Goal: Task Accomplishment & Management: Use online tool/utility

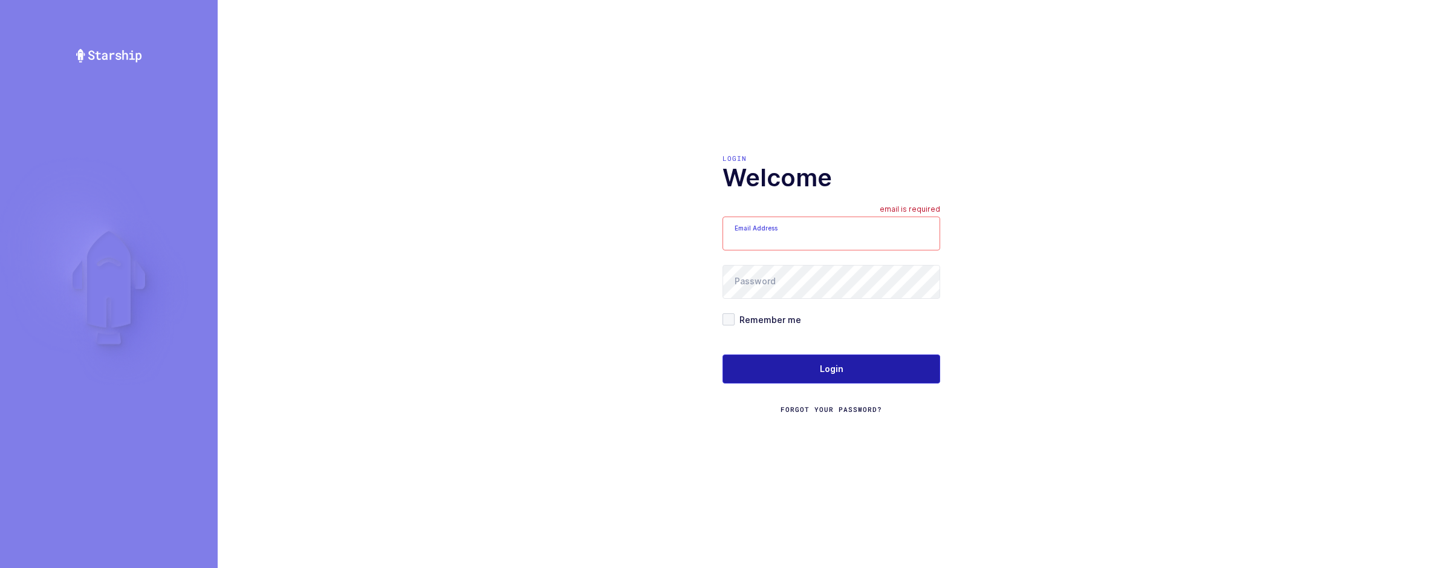
type input "sameer@janustrade.com"
click at [872, 365] on button "Login" at bounding box center [831, 368] width 218 height 29
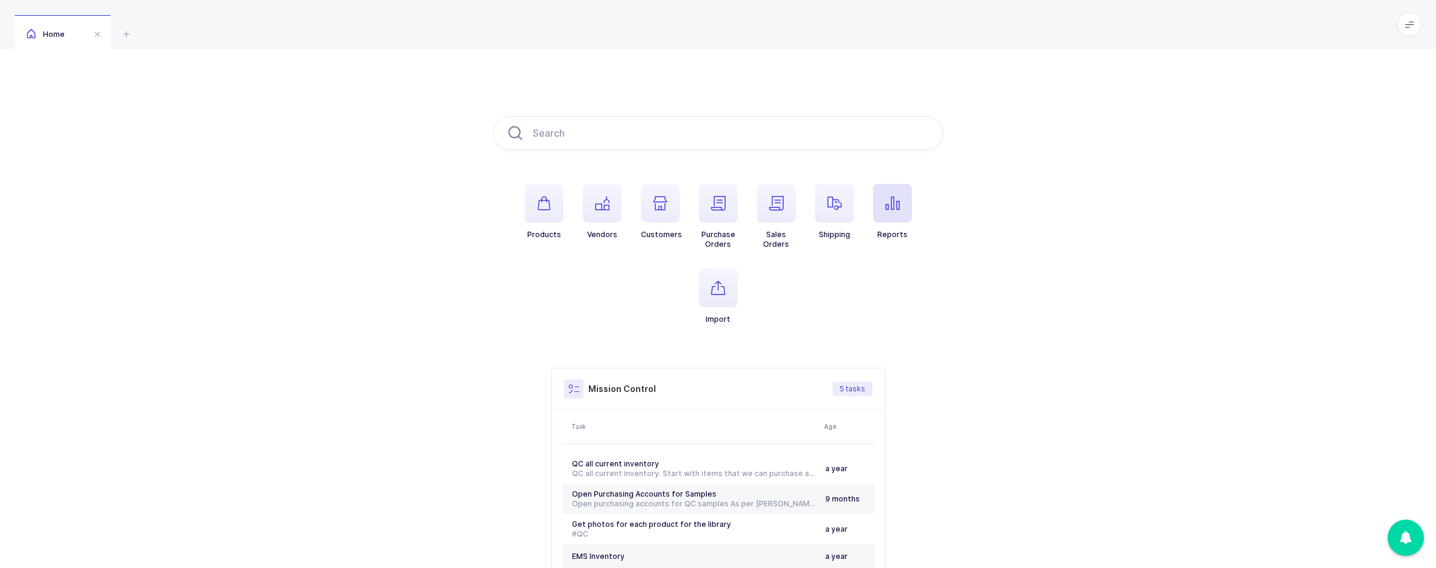
click at [893, 201] on icon "button" at bounding box center [892, 203] width 15 height 15
click at [1261, 403] on div "[PERSON_NAME]" at bounding box center [1285, 399] width 244 height 19
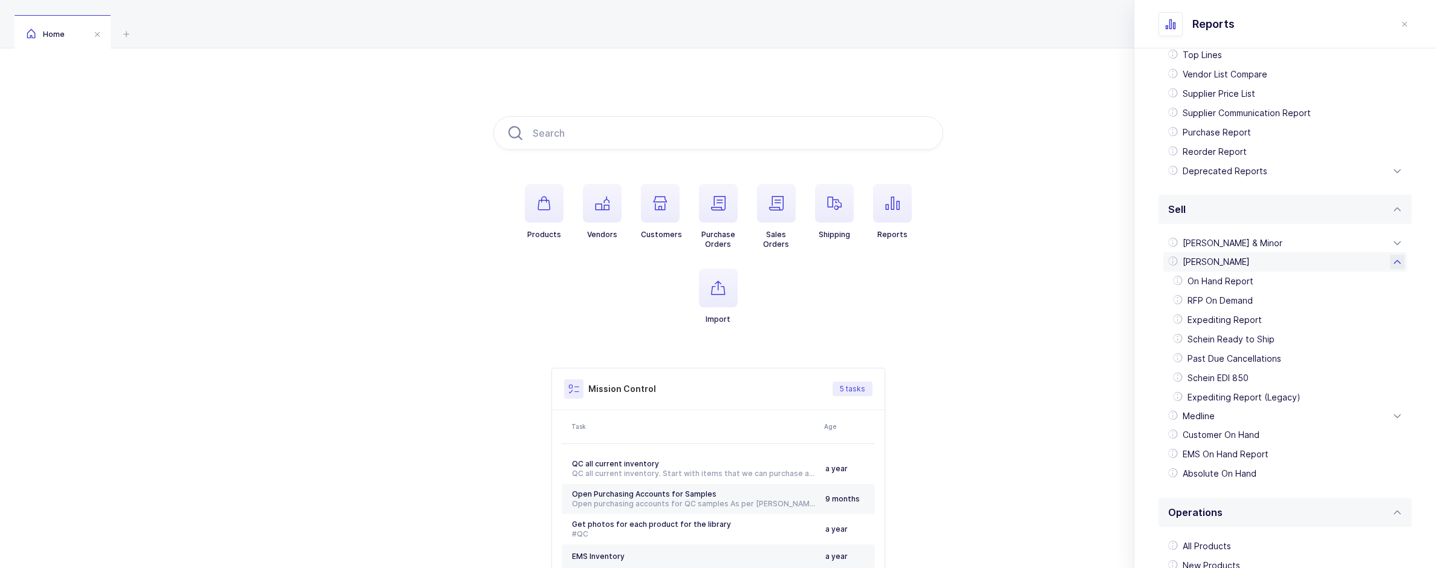
scroll to position [242, 0]
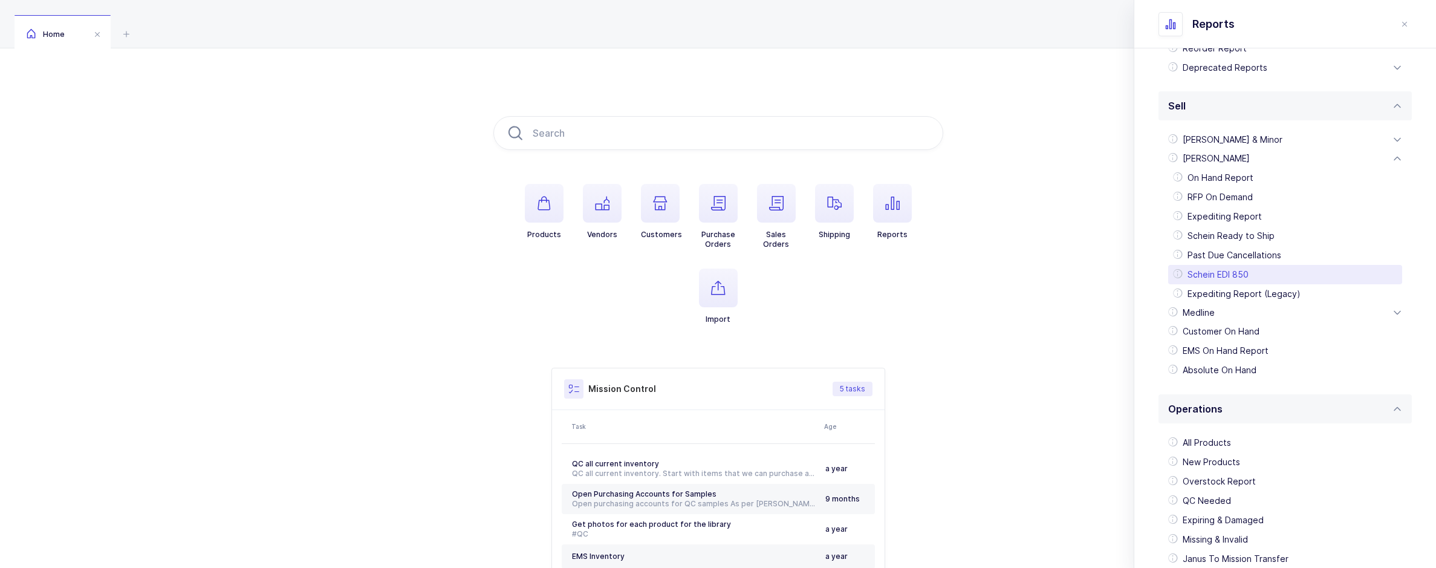
click at [1245, 267] on div "Schein EDI 850" at bounding box center [1285, 274] width 234 height 19
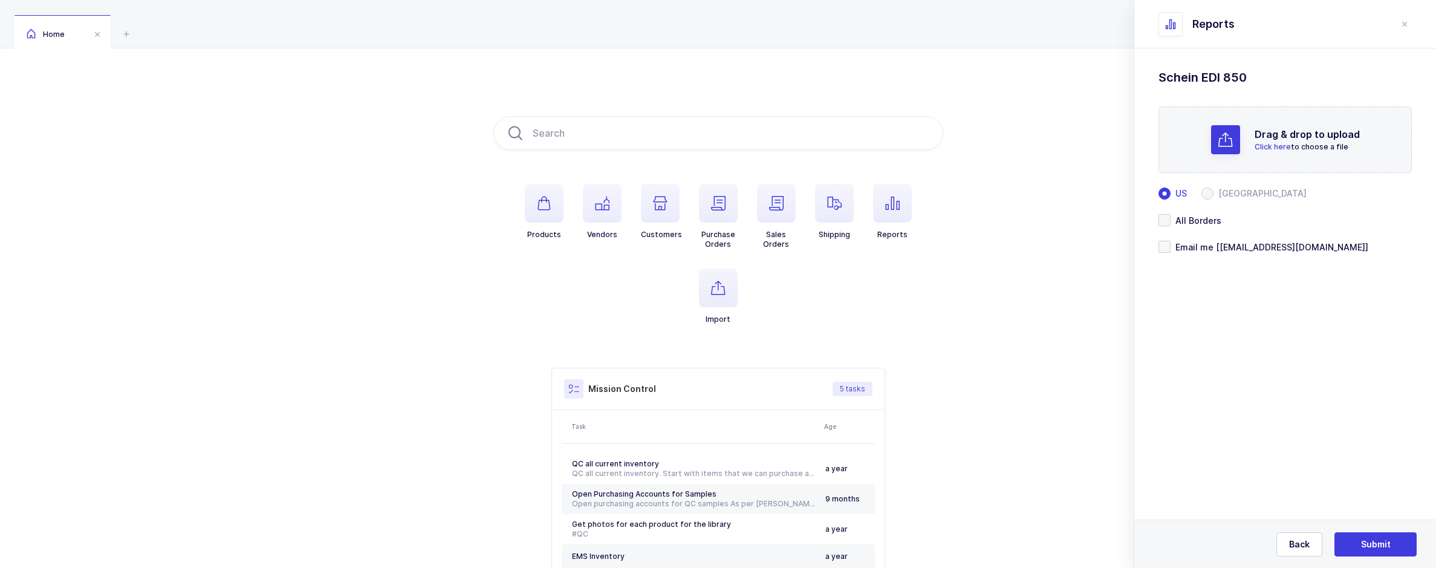
scroll to position [0, 0]
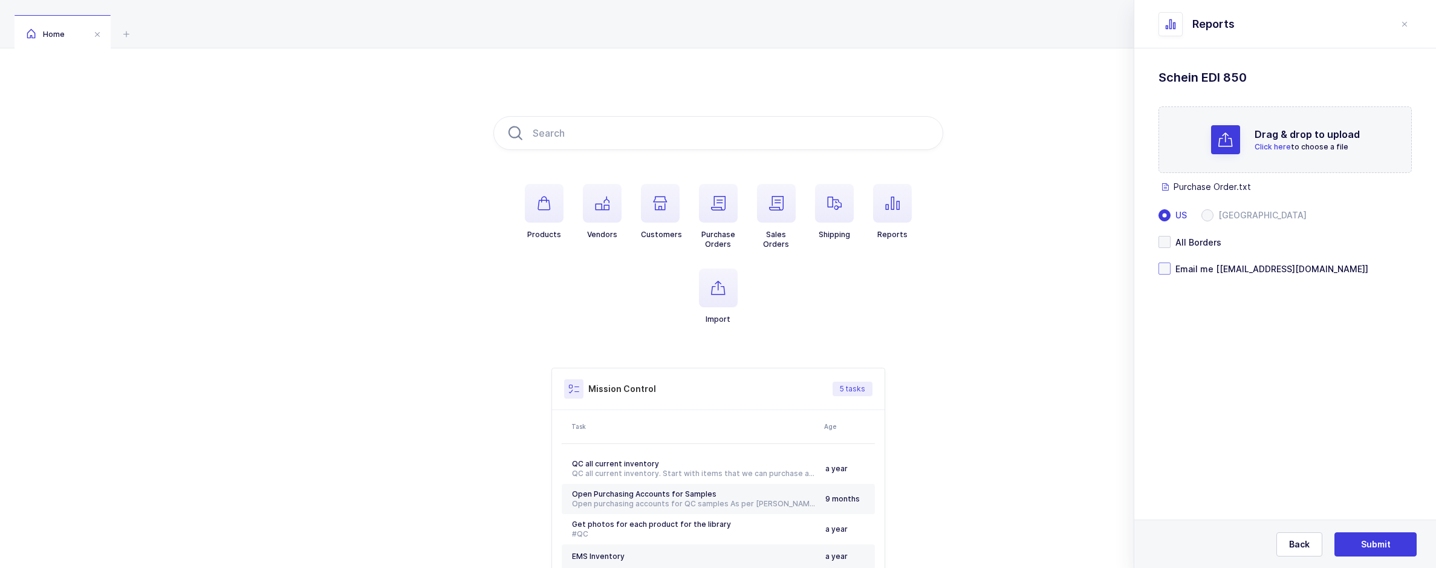
click at [1167, 266] on span at bounding box center [1164, 268] width 12 height 12
click at [1170, 262] on input "Email me [sameer@janustrade.com]" at bounding box center [1170, 262] width 0 height 0
click at [1209, 209] on span at bounding box center [1207, 215] width 12 height 12
click at [1209, 209] on input "Canada" at bounding box center [1207, 215] width 12 height 12
radio input "true"
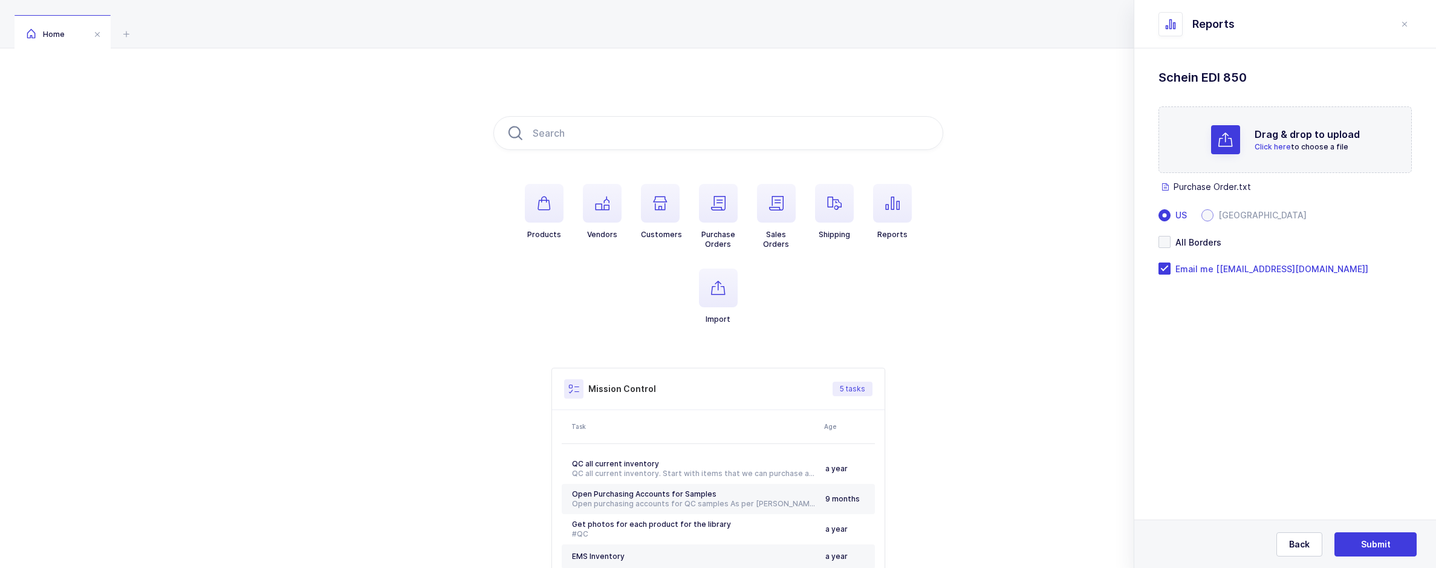
radio input "false"
radio input "true"
click at [1385, 541] on span "Submit" at bounding box center [1376, 544] width 30 height 12
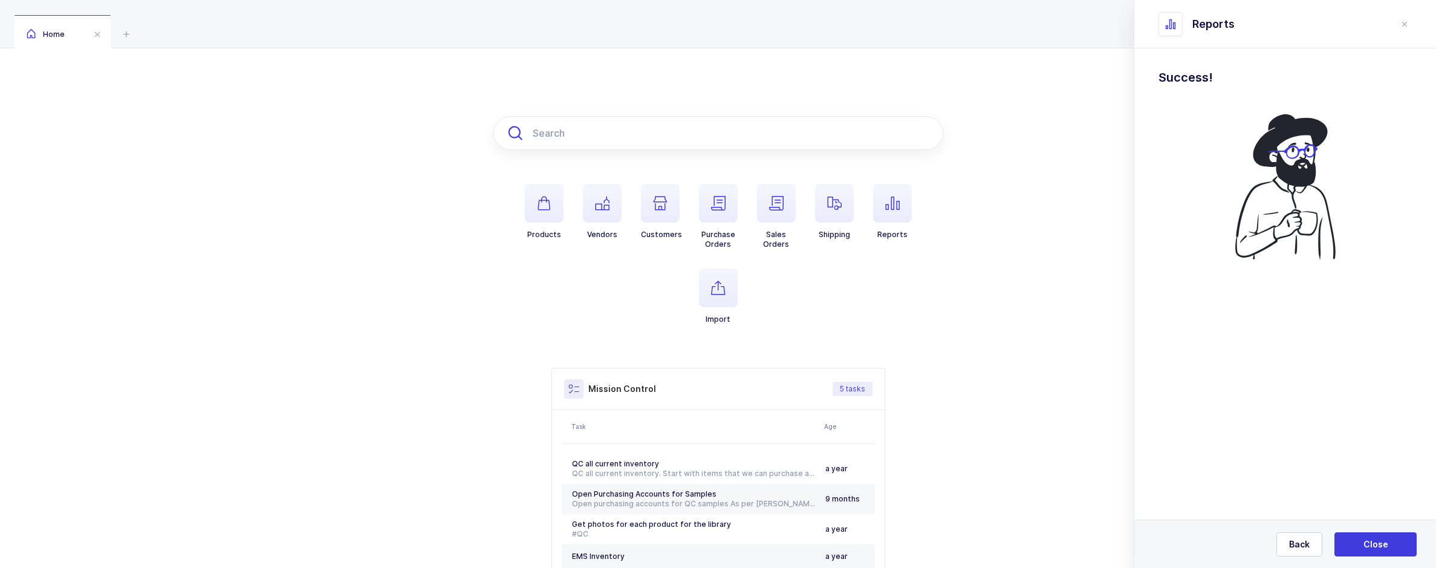
click at [601, 128] on input "text" at bounding box center [718, 133] width 450 height 34
paste input "3780404"
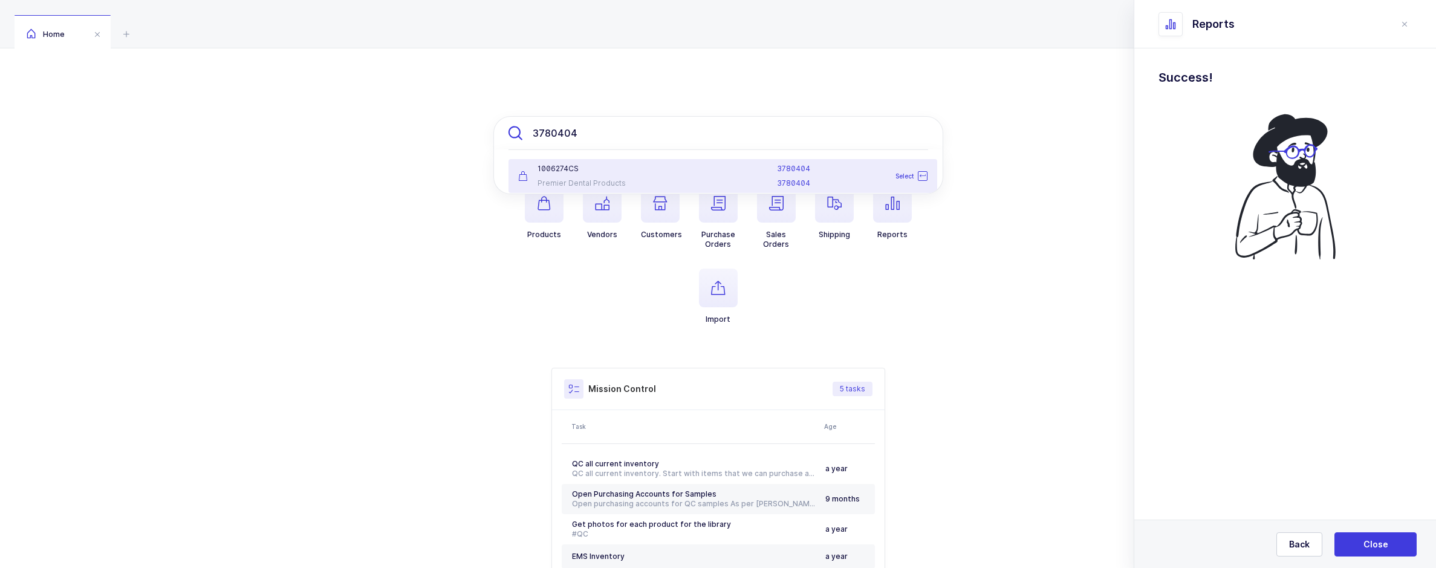
type input "3780404"
click at [615, 184] on div "Premier Dental Products" at bounding box center [581, 183] width 127 height 10
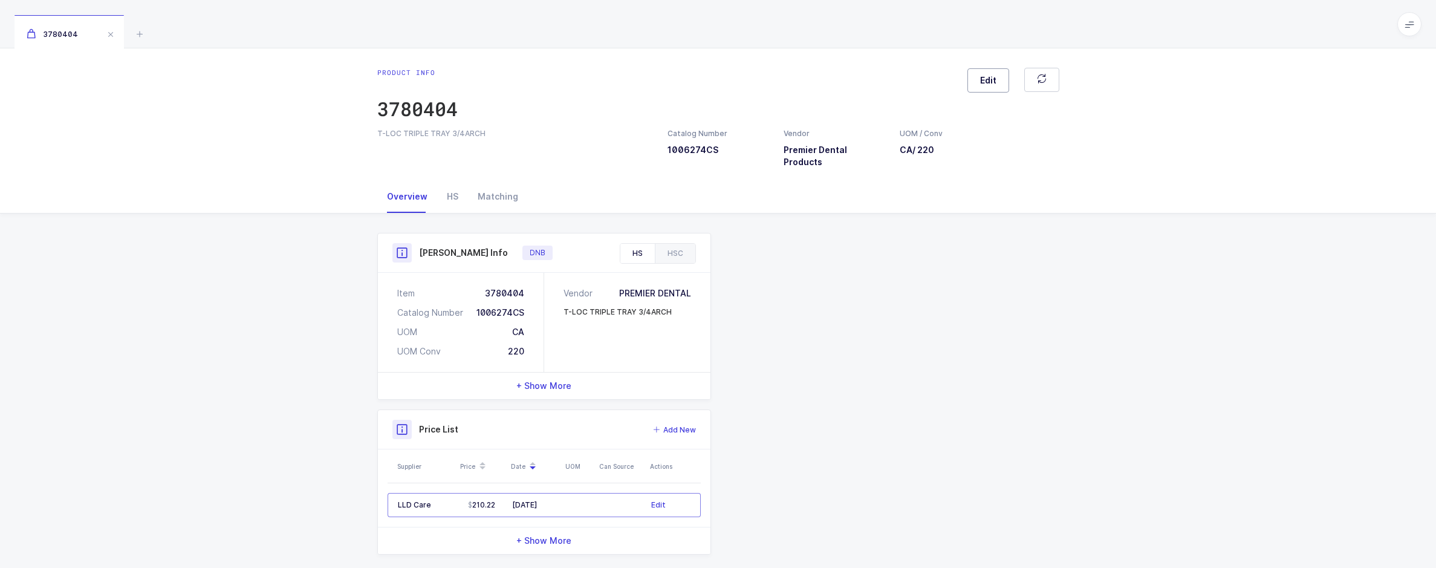
click at [985, 89] on button "Edit" at bounding box center [988, 80] width 42 height 24
click at [1213, 195] on div "Product IDs" at bounding box center [1199, 183] width 62 height 29
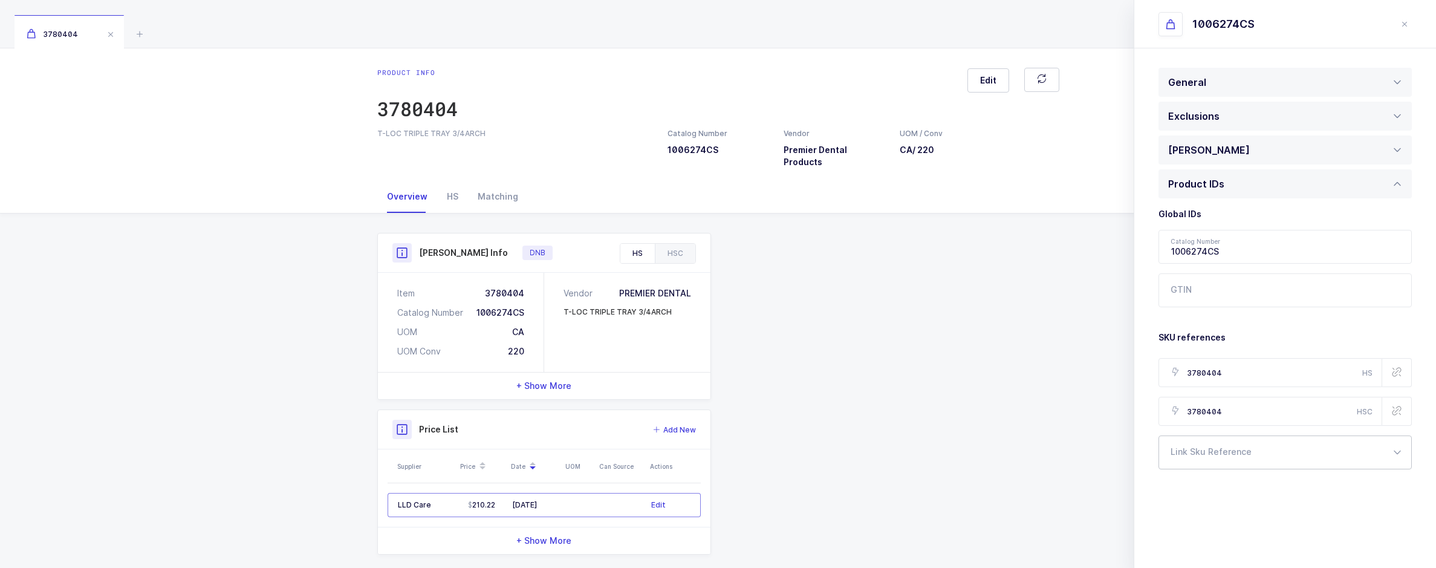
click at [1245, 455] on div at bounding box center [1284, 452] width 253 height 34
click at [1208, 511] on li "Mission" at bounding box center [1289, 511] width 251 height 19
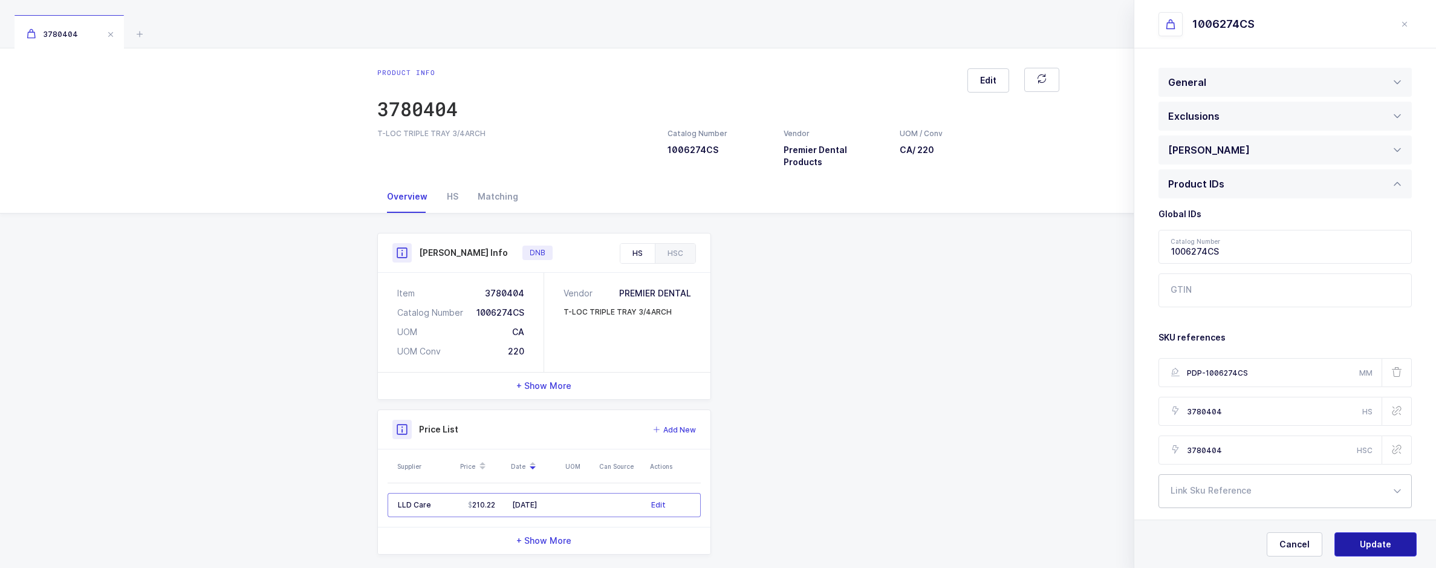
type input "PDP-1006274CS"
click at [1362, 535] on button "Update" at bounding box center [1375, 544] width 82 height 24
click at [1362, 542] on span "Yes, Update" at bounding box center [1375, 544] width 51 height 12
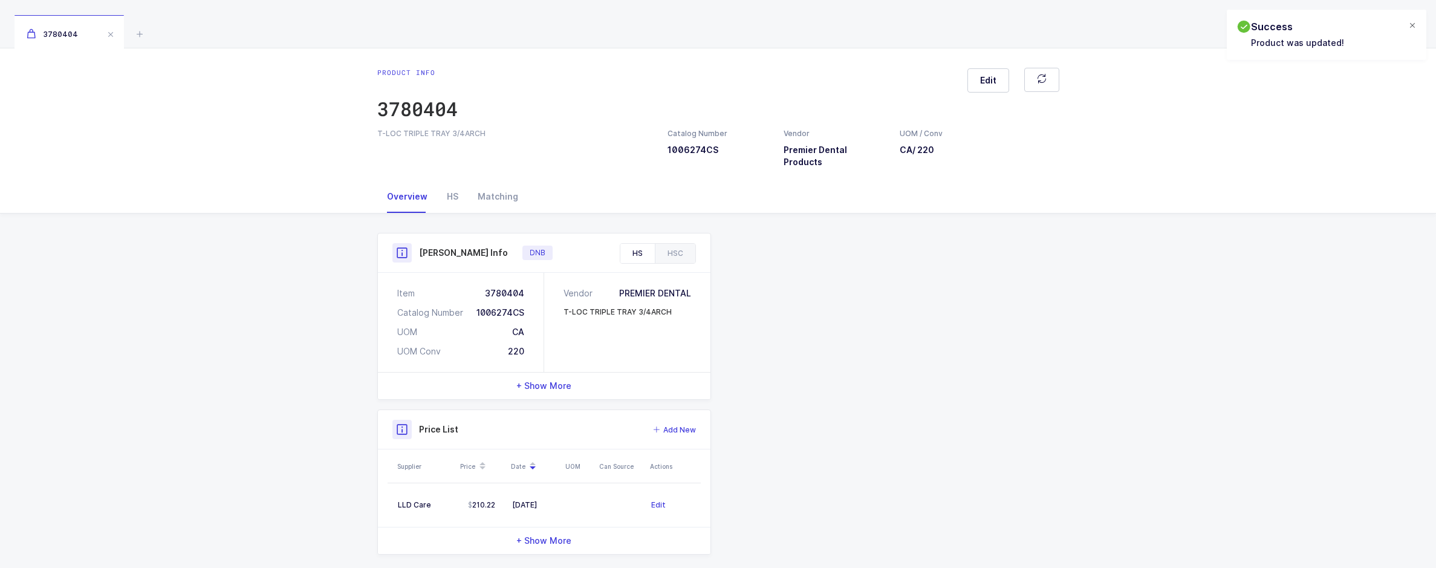
click at [1413, 28] on div at bounding box center [1412, 26] width 10 height 11
click at [982, 84] on span "Edit" at bounding box center [988, 80] width 16 height 12
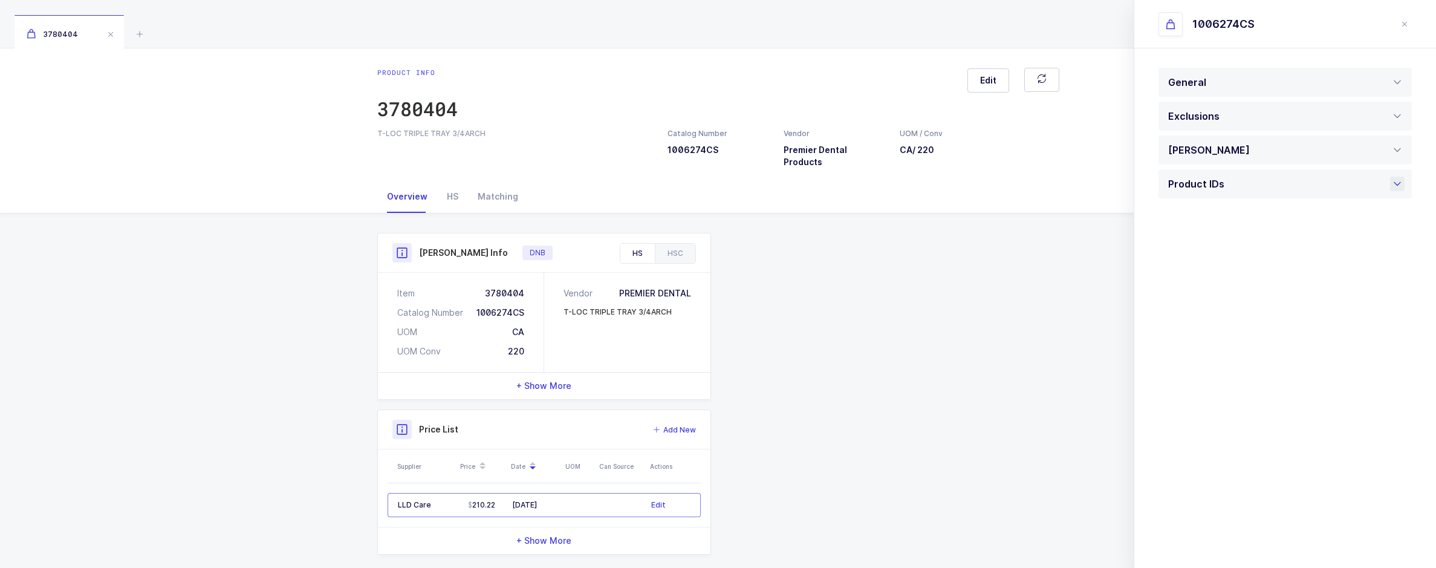
click at [1210, 181] on div "Product IDs" at bounding box center [1199, 183] width 62 height 29
click at [822, 500] on div "Product Info Catalog Number 1006274CS Vendor Premier Dental Products UOM / Conv…" at bounding box center [718, 394] width 696 height 322
click at [1028, 18] on div "3780404" at bounding box center [718, 24] width 1436 height 48
